Goal: Task Accomplishment & Management: Use online tool/utility

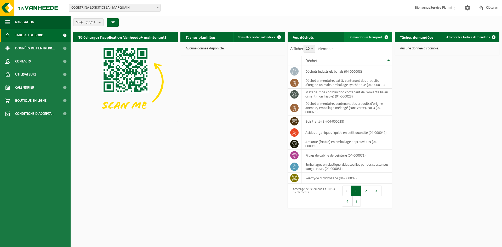
click at [381, 36] on span at bounding box center [386, 37] width 10 height 10
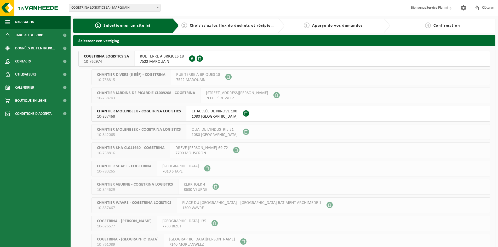
click at [282, 59] on button "COGETRINA LOGISTICS SA 10-762974 RUE TERRE À BRIQUES 18 7522 MARQUAIN 0672.979.…" at bounding box center [283, 59] width 411 height 16
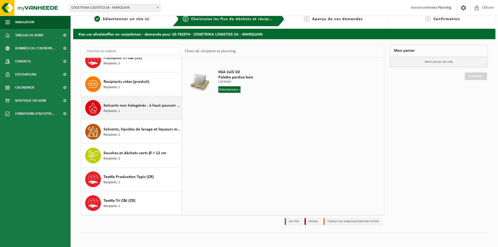
scroll to position [8, 0]
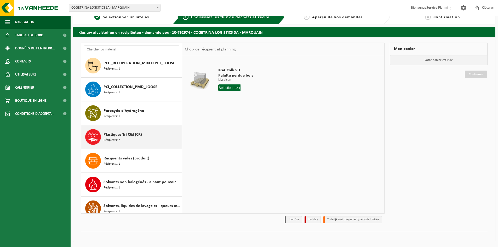
click at [153, 143] on div "Plastiques Tri C&I (CR) Récipients: 2" at bounding box center [141, 137] width 77 height 16
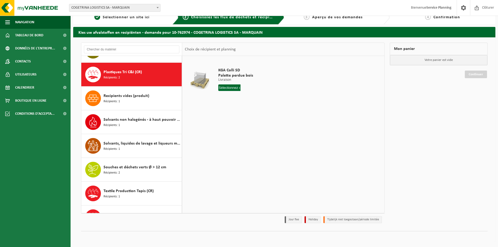
scroll to position [570, 0]
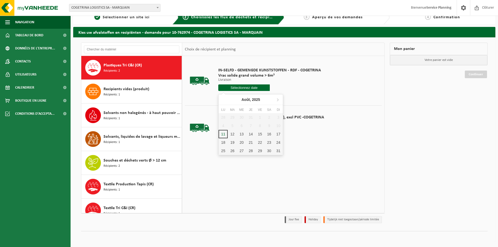
click at [254, 88] on input "text" at bounding box center [243, 87] width 51 height 7
click at [223, 132] on div "11" at bounding box center [222, 134] width 9 height 8
type input "à partir de 2025-08-11"
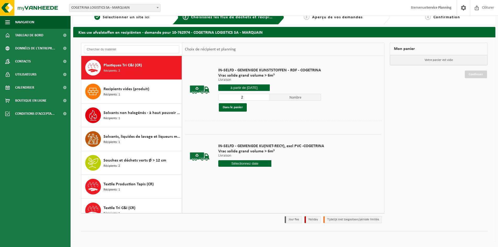
type input "2"
click at [265, 96] on input "2" at bounding box center [243, 97] width 51 height 7
click at [240, 107] on button "Dans le panier" at bounding box center [233, 107] width 28 height 8
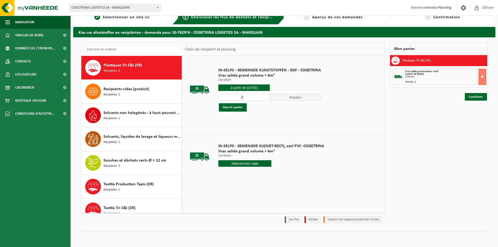
click at [247, 89] on input "à partir de 2025-08-11" at bounding box center [243, 87] width 51 height 7
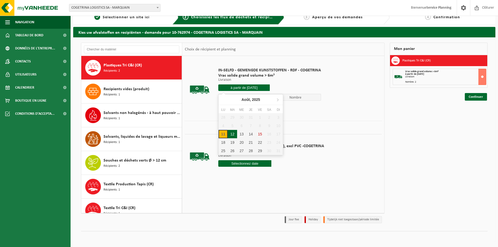
click at [232, 134] on div "12" at bounding box center [232, 134] width 9 height 8
type input "à partir de 2025-08-12"
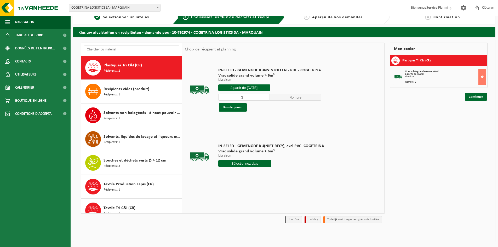
click at [264, 96] on input "3" at bounding box center [243, 97] width 51 height 7
type input "2"
click at [263, 97] on input "2" at bounding box center [243, 97] width 51 height 7
click at [482, 76] on button at bounding box center [482, 77] width 8 height 16
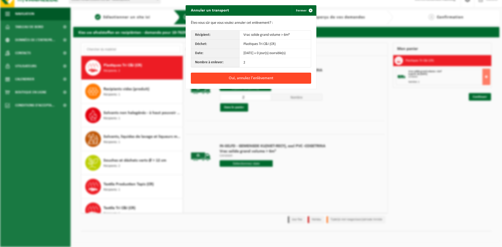
click at [234, 77] on button "Oui, annulez l'enlèvement" at bounding box center [251, 78] width 120 height 11
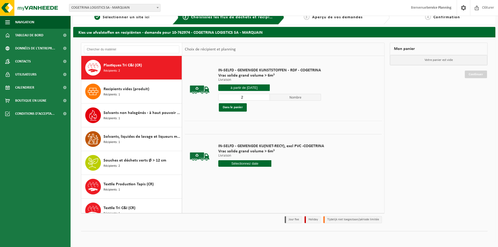
click at [257, 85] on input "à partir de 2025-08-12" at bounding box center [243, 87] width 51 height 7
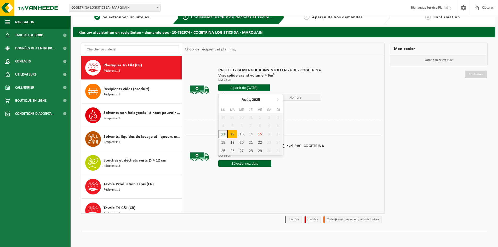
click at [234, 135] on div "12" at bounding box center [232, 134] width 9 height 8
click at [229, 132] on div "12" at bounding box center [232, 134] width 9 height 8
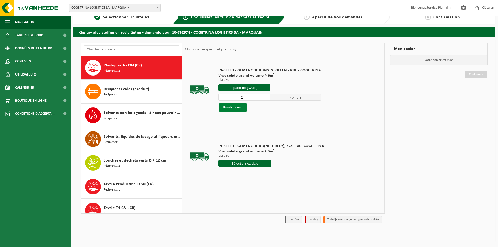
click at [238, 106] on button "Dans le panier" at bounding box center [233, 107] width 28 height 8
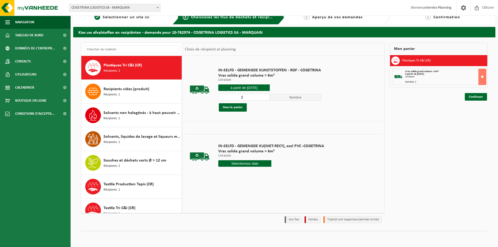
click at [255, 89] on input "à partir de 2025-08-12" at bounding box center [243, 87] width 51 height 7
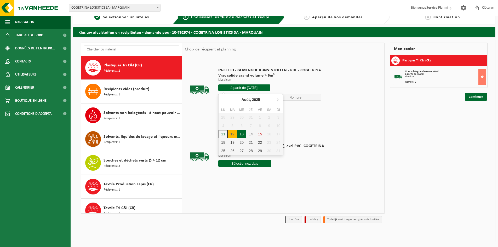
click at [244, 134] on div "13" at bounding box center [241, 134] width 9 height 8
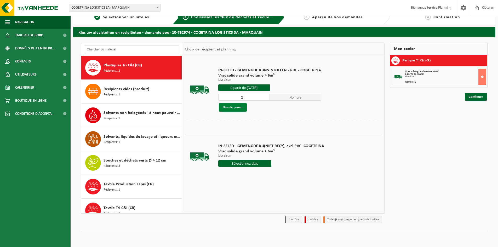
click at [235, 108] on button "Dans le panier" at bounding box center [233, 107] width 28 height 8
click at [263, 89] on input "à partir de 2025-08-13" at bounding box center [243, 87] width 51 height 7
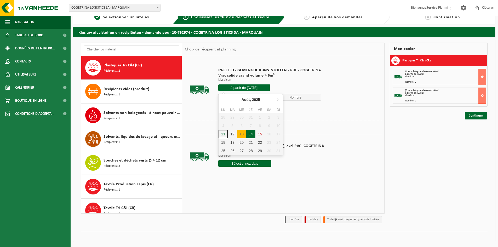
click at [252, 133] on div "14" at bounding box center [250, 134] width 9 height 8
type input "à partir de 2025-08-14"
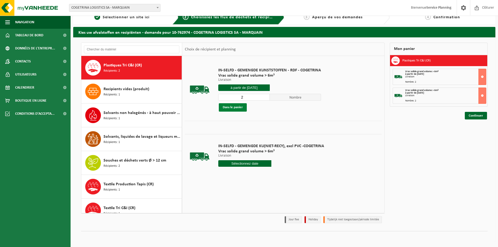
click at [234, 107] on button "Dans le panier" at bounding box center [233, 107] width 28 height 8
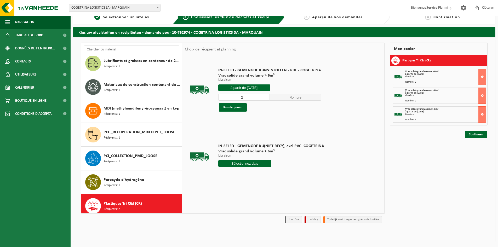
scroll to position [423, 0]
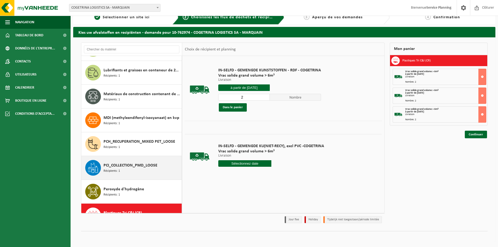
click at [152, 170] on div "PCI_COLLECTION_PMD_LOOSE Récipients: 1" at bounding box center [141, 168] width 77 height 16
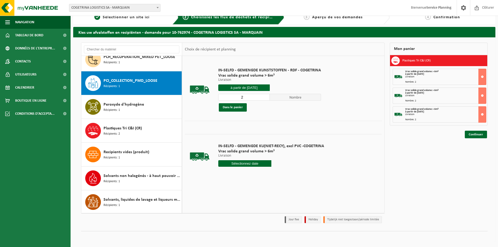
scroll to position [523, 0]
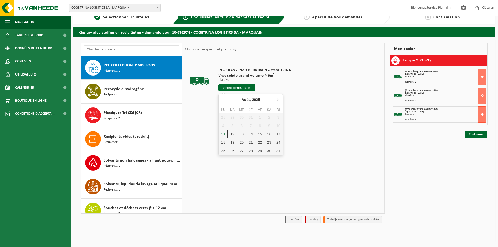
click at [246, 86] on input "text" at bounding box center [236, 87] width 37 height 7
click at [251, 135] on div "14" at bounding box center [250, 134] width 9 height 8
type input "à partir de 2025-08-14"
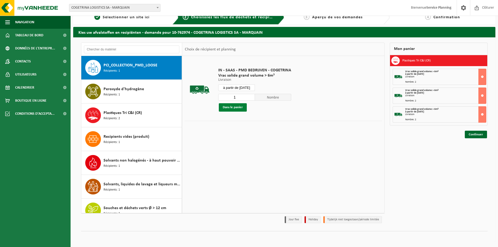
click at [233, 109] on button "Dans le panier" at bounding box center [233, 107] width 28 height 8
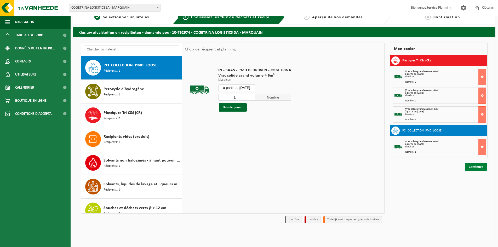
click at [476, 168] on link "Continuer" at bounding box center [475, 167] width 22 height 8
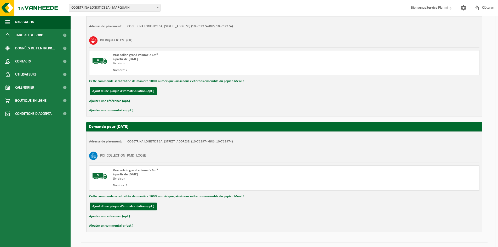
scroll to position [340, 0]
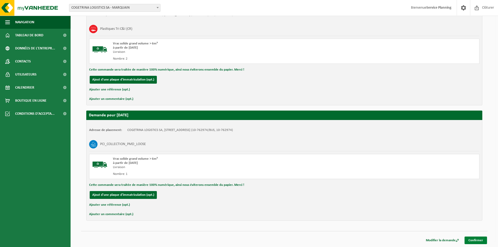
click at [474, 239] on link "Confirmer" at bounding box center [475, 240] width 22 height 8
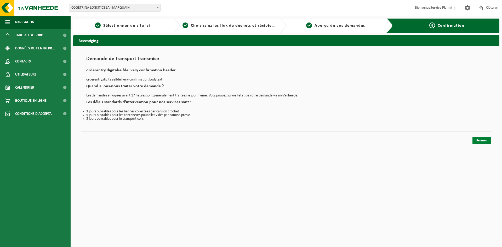
click at [476, 137] on link "Fermer" at bounding box center [481, 141] width 19 height 8
